Goal: Transaction & Acquisition: Register for event/course

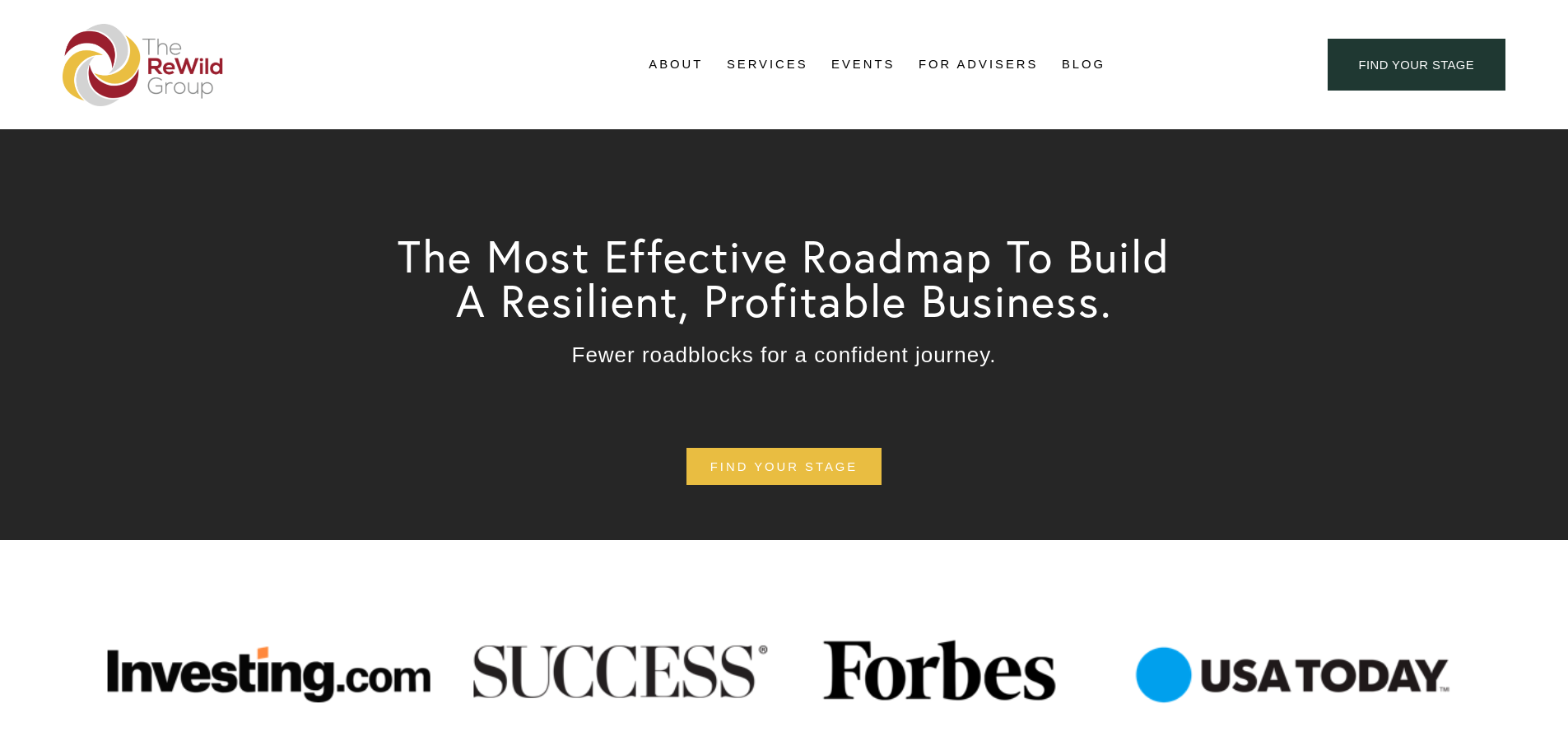
click at [861, 67] on link "Events" at bounding box center [863, 65] width 64 height 25
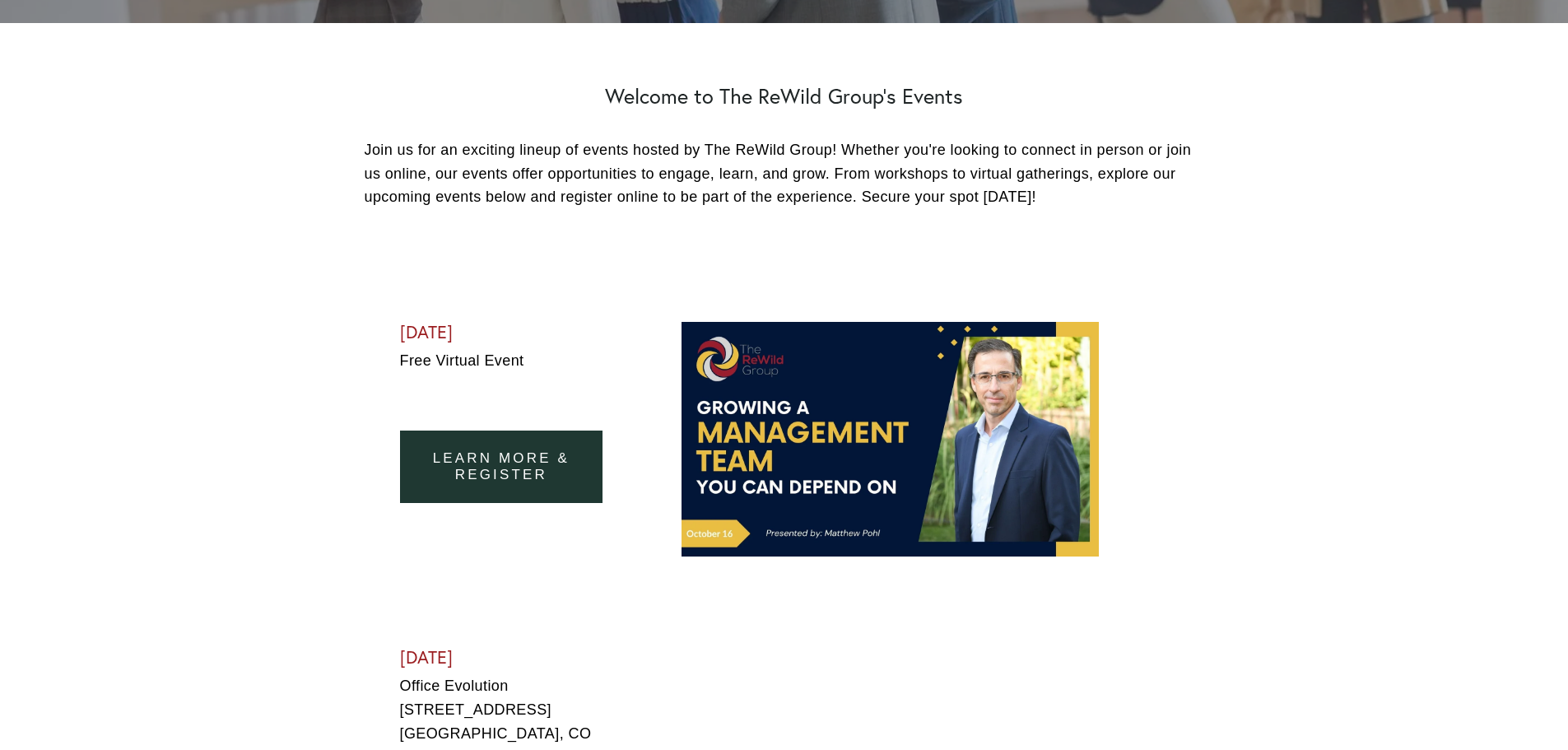
scroll to position [494, 0]
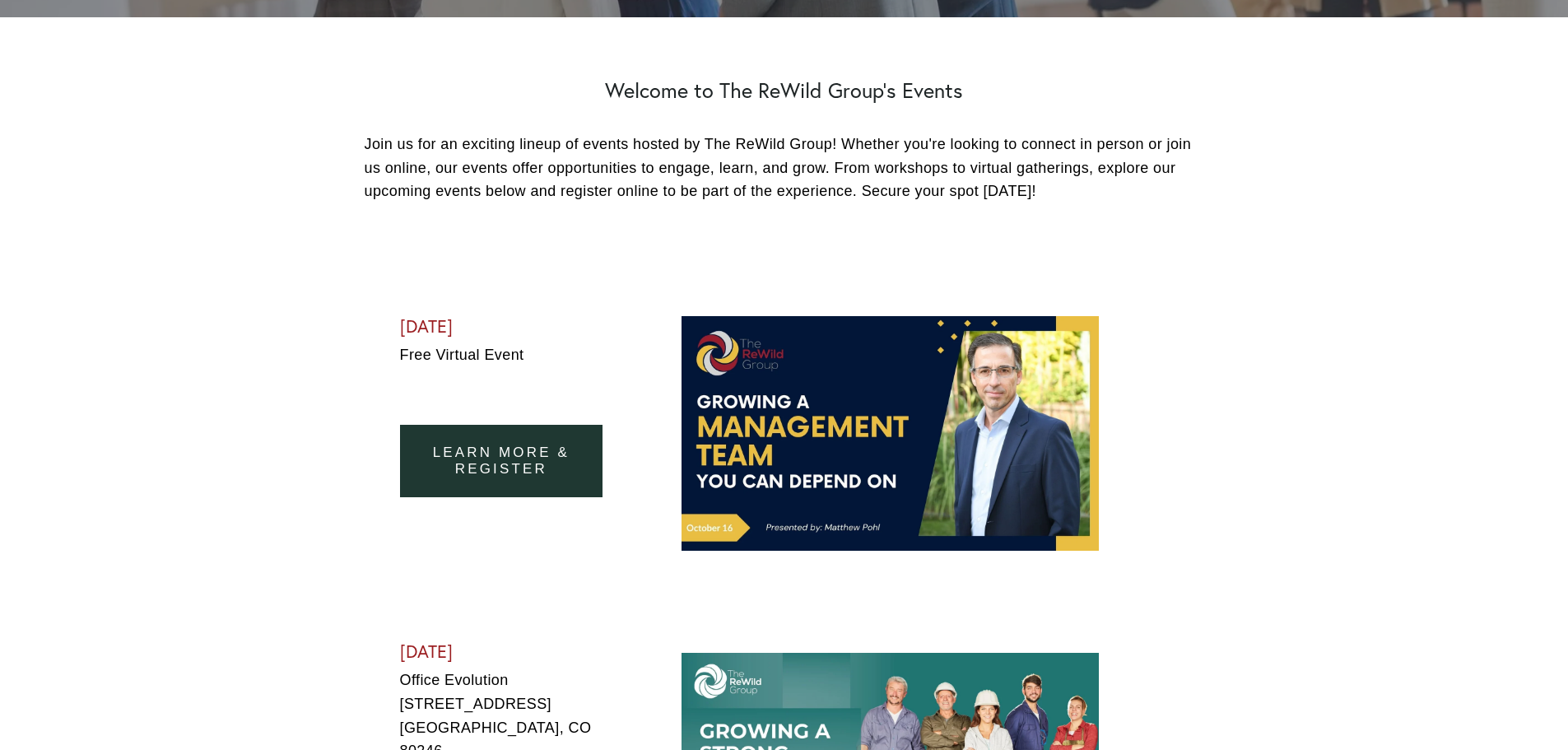
click at [486, 471] on link "learn more & Register" at bounding box center [502, 461] width 203 height 73
